Goal: Task Accomplishment & Management: Manage account settings

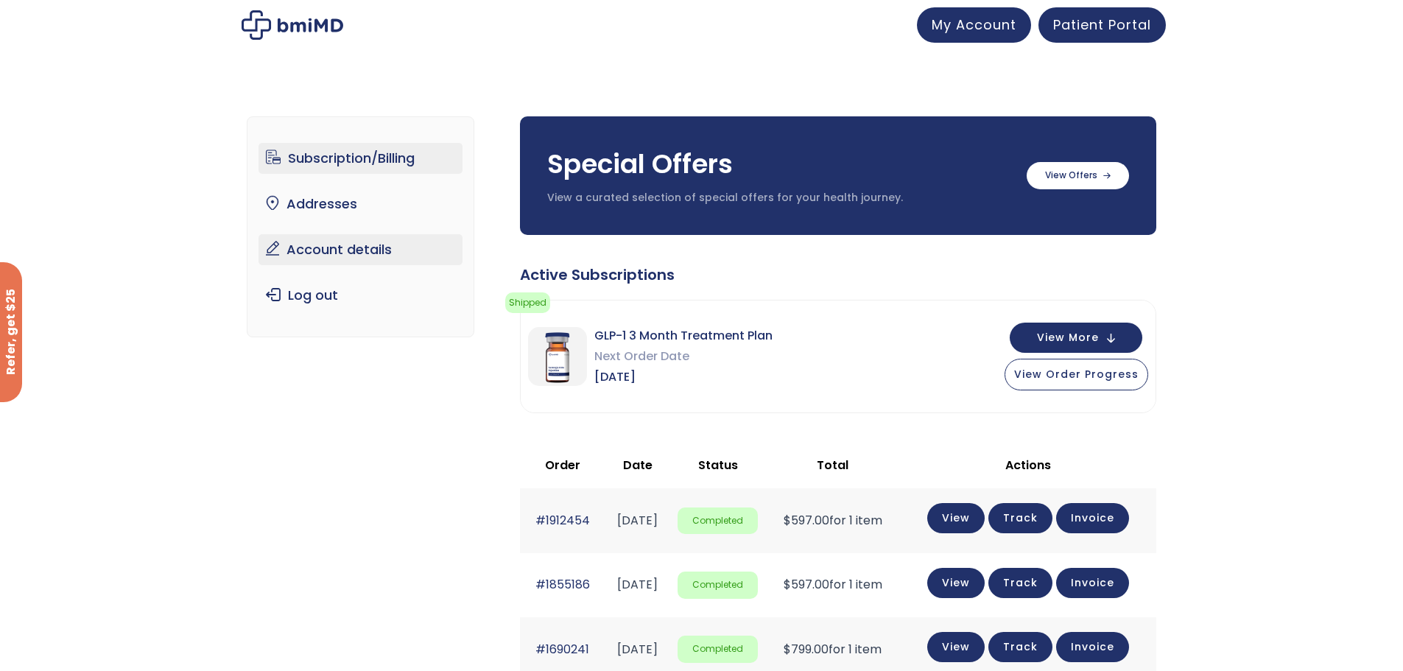
click at [318, 247] on link "Account details" at bounding box center [361, 249] width 204 height 31
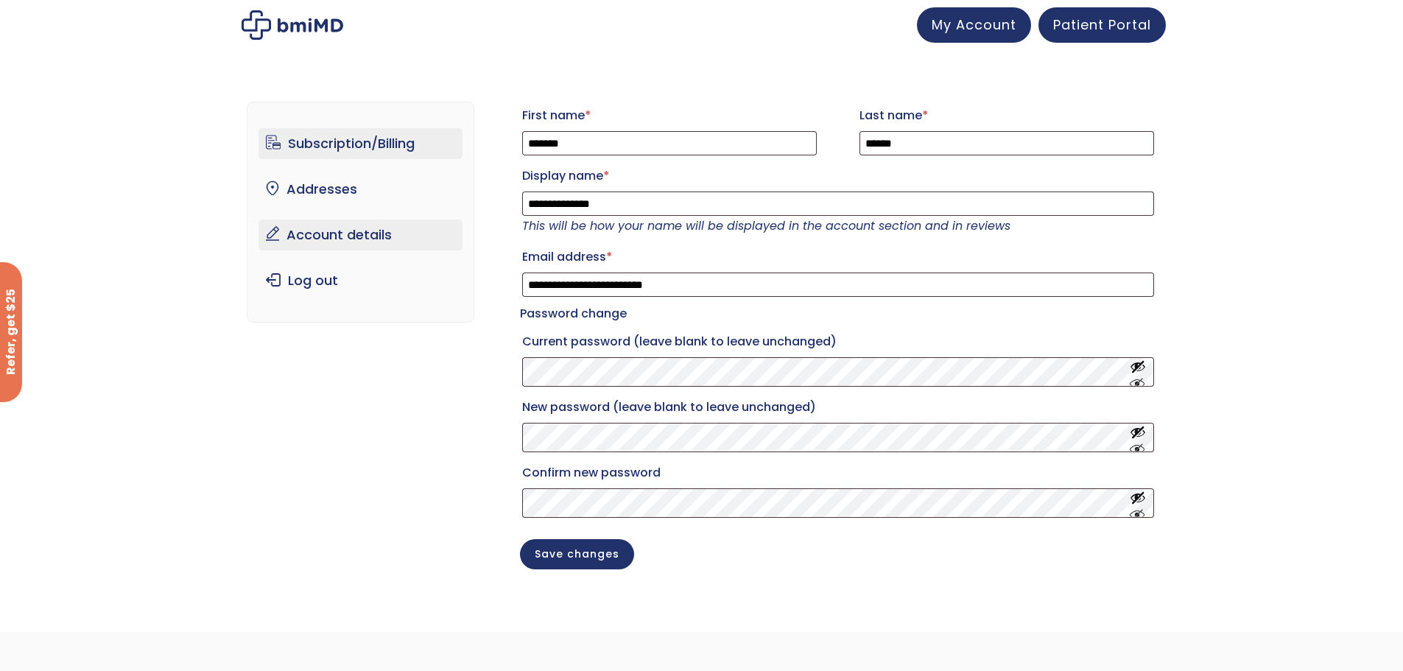
click at [337, 140] on link "Subscription/Billing" at bounding box center [361, 143] width 204 height 31
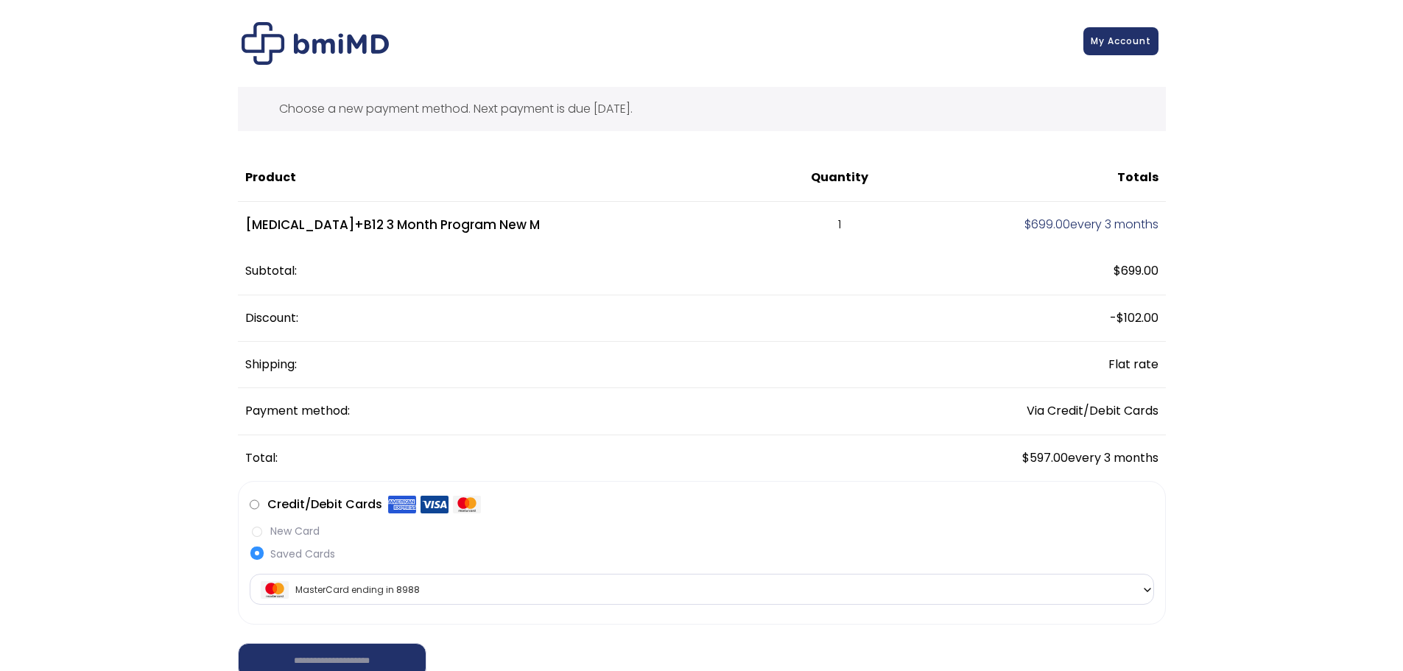
click at [1134, 46] on span "My Account" at bounding box center [1121, 41] width 60 height 13
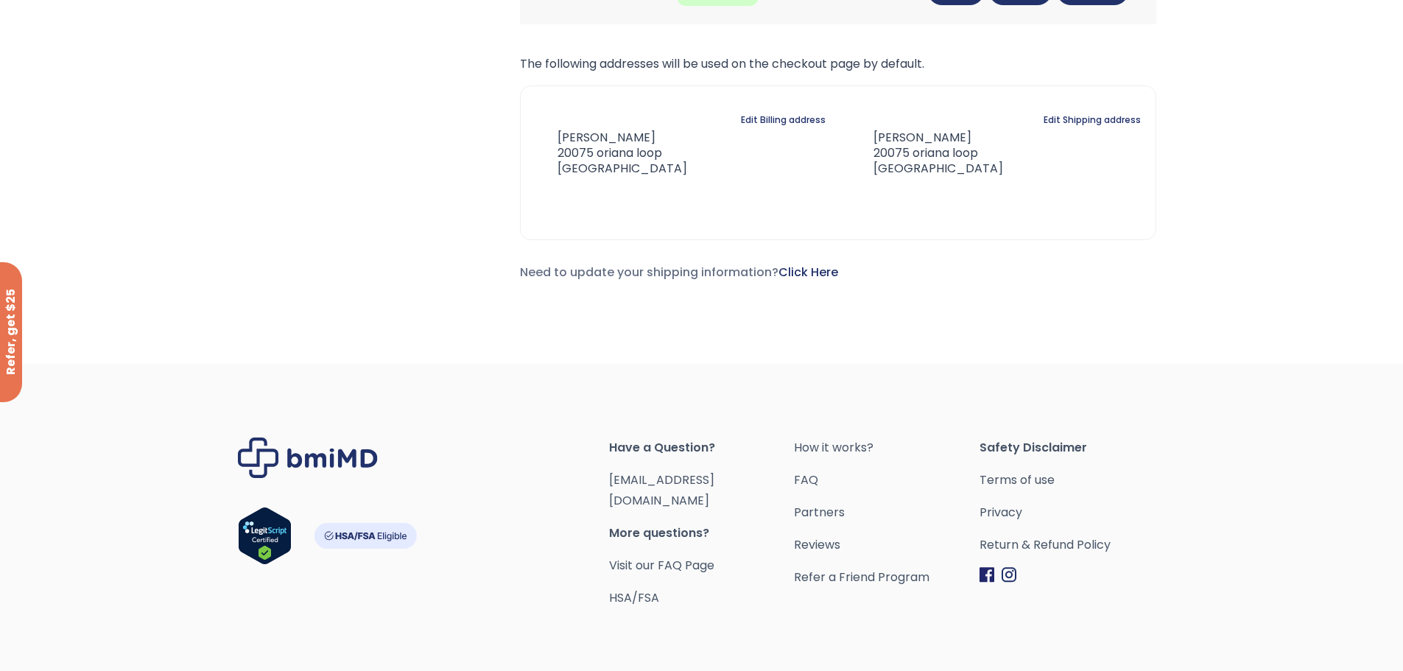
scroll to position [832, 0]
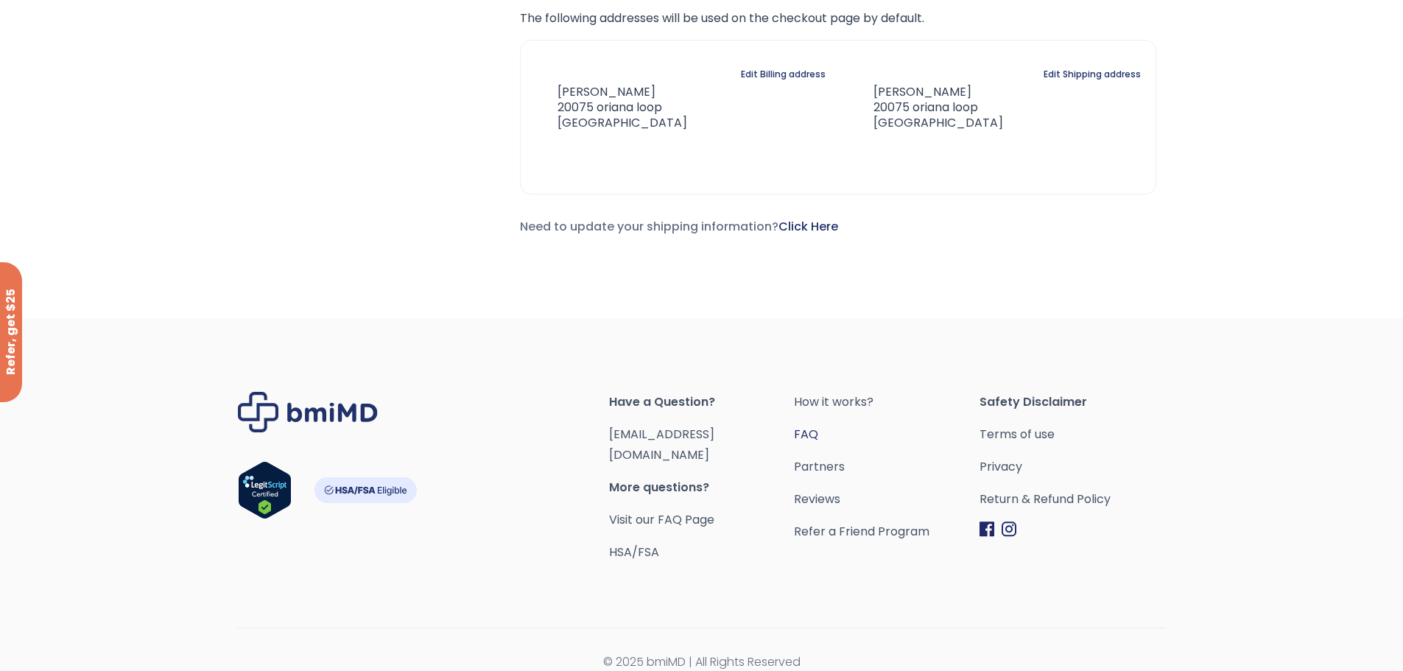
click at [812, 430] on link "FAQ" at bounding box center [887, 434] width 186 height 21
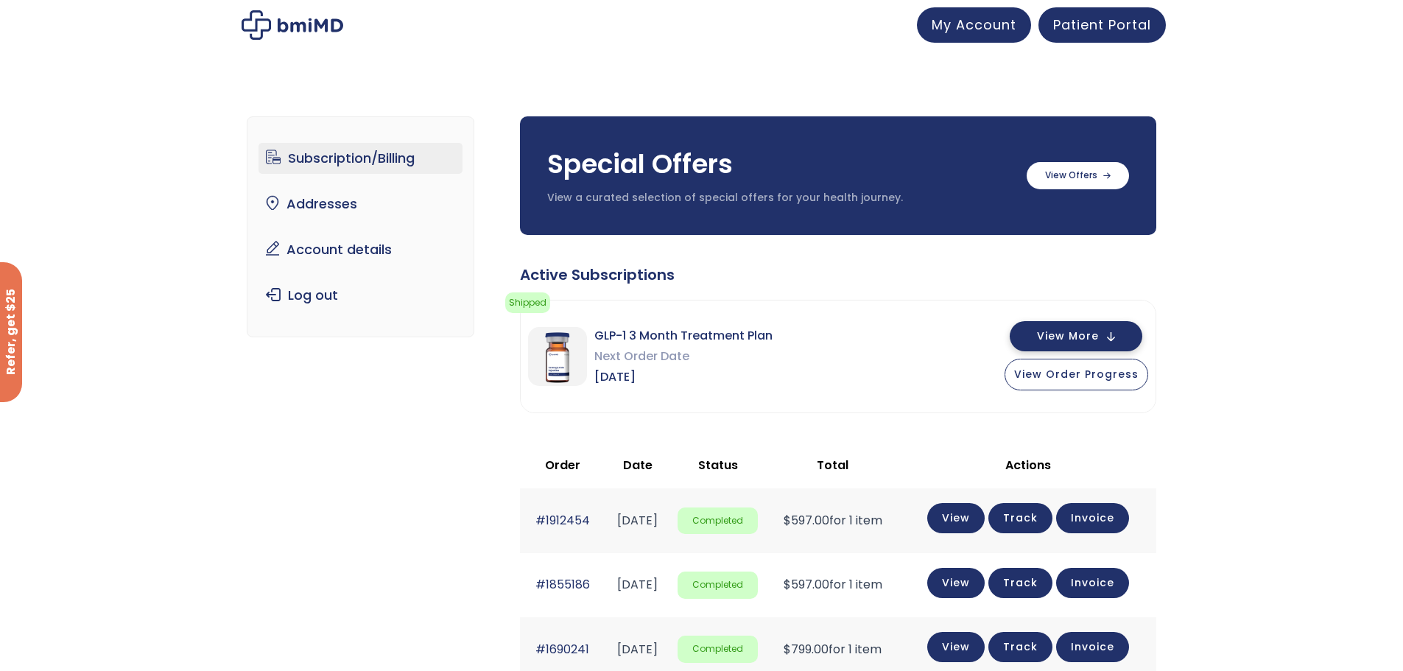
click at [1062, 338] on span "View More" at bounding box center [1068, 336] width 62 height 10
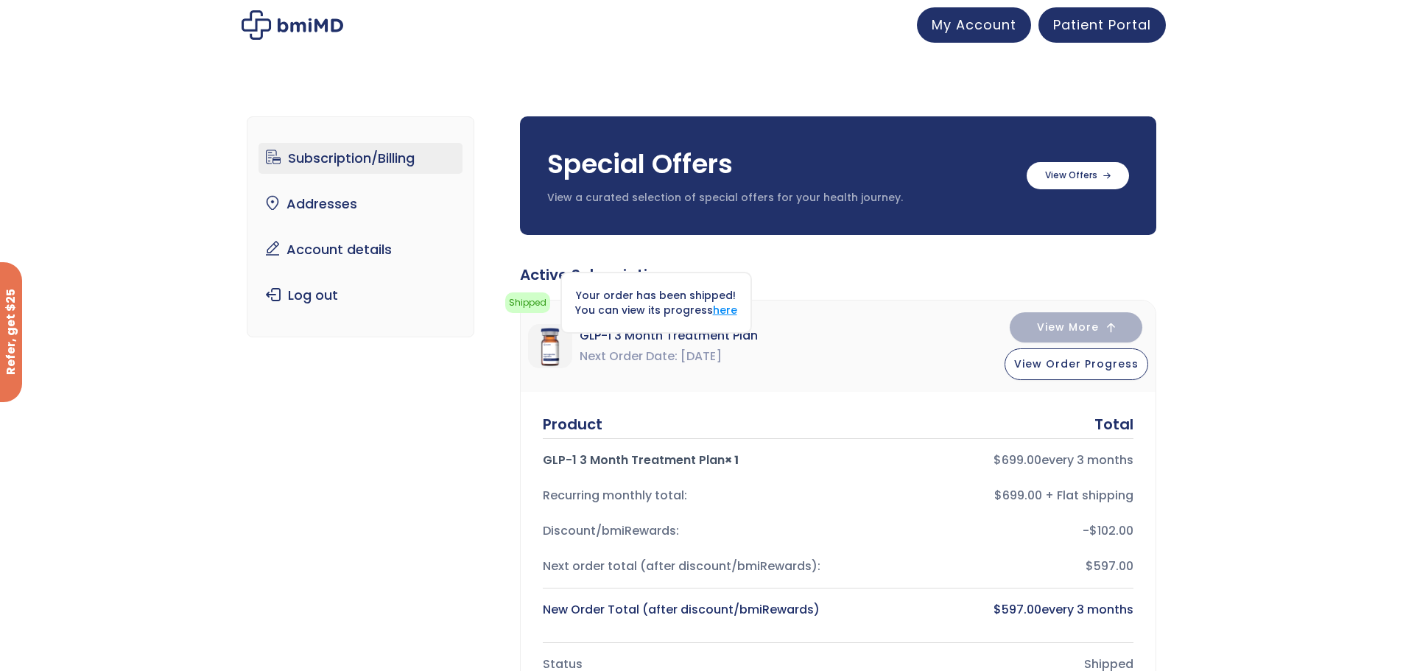
click at [722, 304] on link "here" at bounding box center [725, 310] width 24 height 15
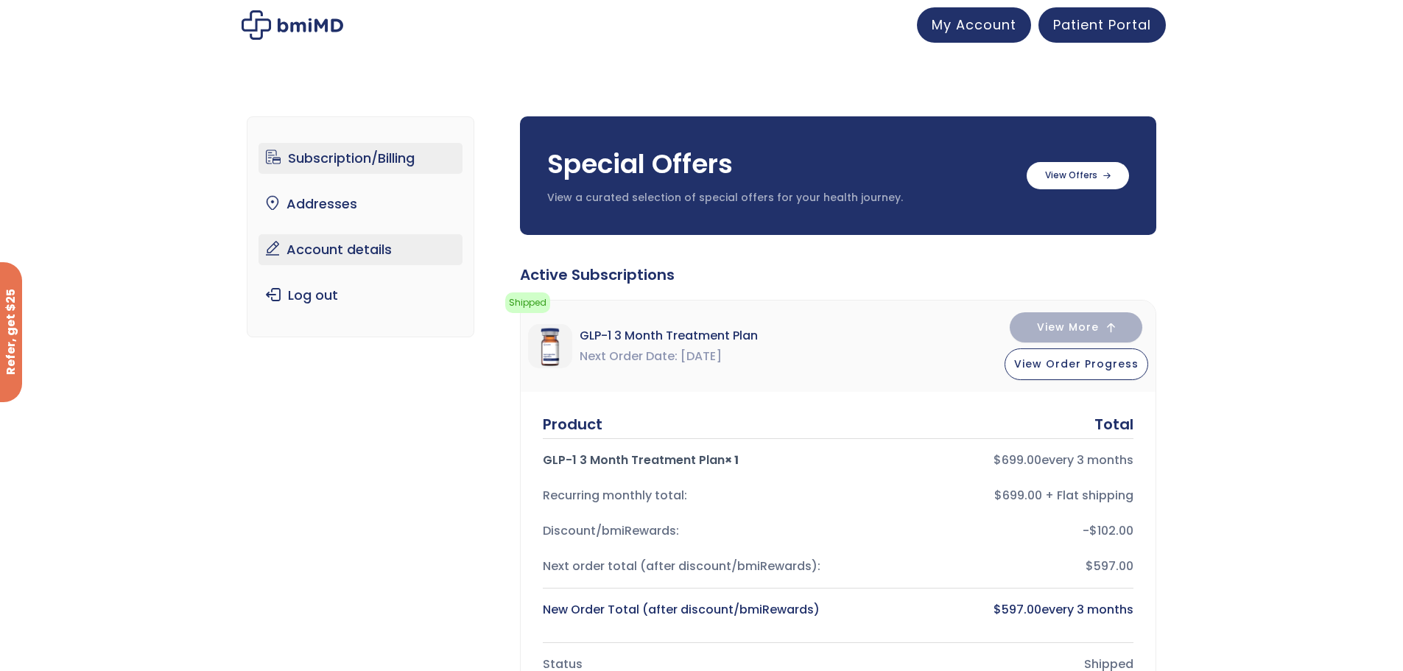
click at [330, 250] on link "Account details" at bounding box center [361, 249] width 204 height 31
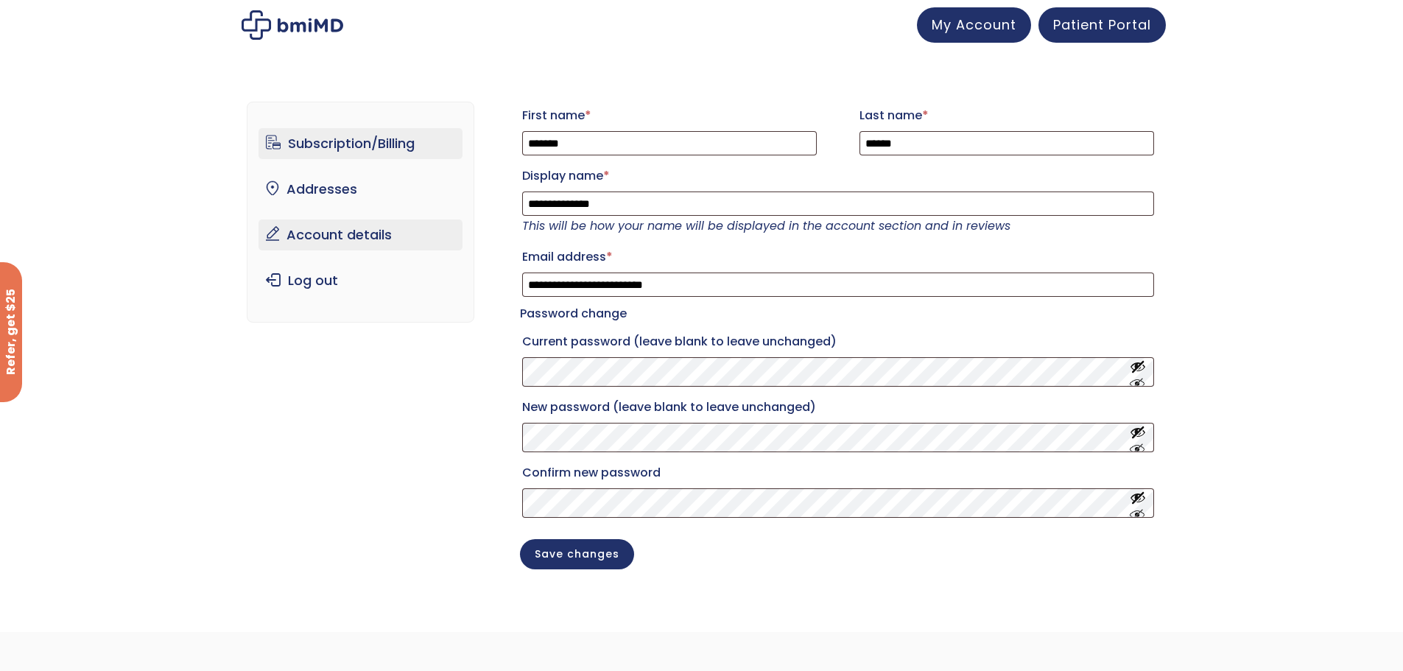
click at [345, 138] on link "Subscription/Billing" at bounding box center [361, 143] width 204 height 31
